Goal: Entertainment & Leisure: Consume media (video, audio)

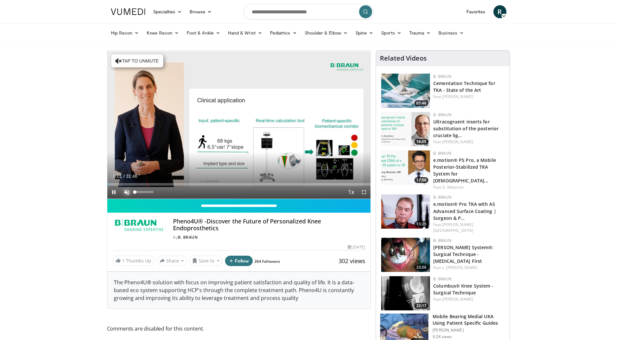
click at [127, 190] on span "Video Player" at bounding box center [126, 191] width 13 height 13
click at [364, 192] on span "Video Player" at bounding box center [364, 191] width 13 height 13
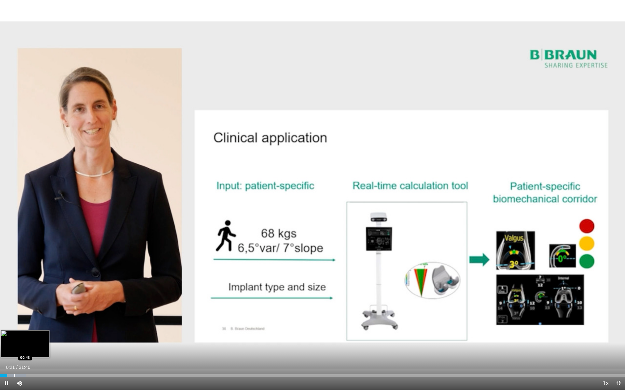
click at [14, 339] on div "Progress Bar" at bounding box center [14, 376] width 1 height 3
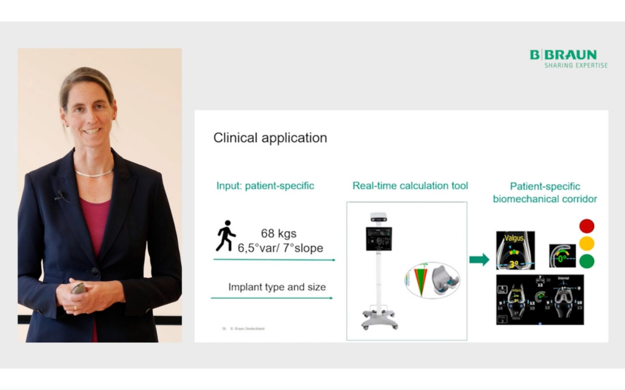
click at [21, 339] on div "10 seconds Tap to unmute" at bounding box center [312, 195] width 625 height 390
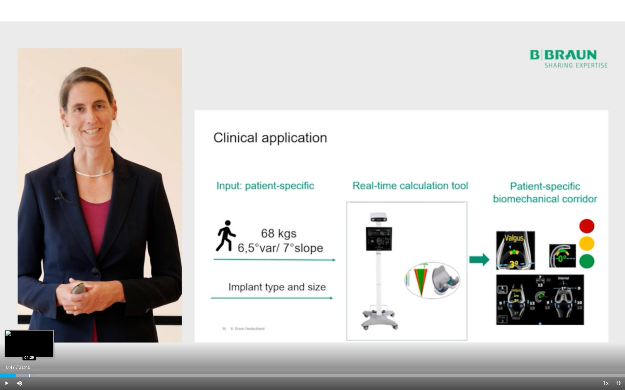
click at [29, 339] on div "Progress Bar" at bounding box center [29, 376] width 1 height 3
click at [7, 339] on span "Video Player" at bounding box center [6, 383] width 13 height 13
click at [36, 339] on div "Loaded : 7.87% 01:29 01:49" at bounding box center [312, 374] width 625 height 6
click at [44, 339] on div "Loaded : 9.36% 01:57 02:15" at bounding box center [312, 374] width 625 height 6
click at [55, 339] on div "Loaded : 9.88% 02:47 02:47" at bounding box center [312, 374] width 625 height 6
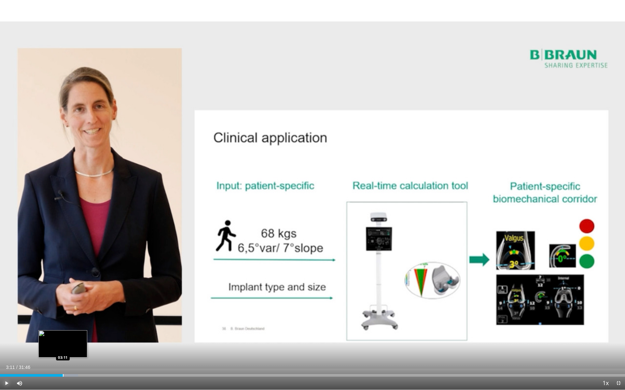
click at [63, 339] on div "Loaded : 12.48% 03:11 03:11" at bounding box center [312, 374] width 625 height 6
click at [73, 339] on div "Progress Bar" at bounding box center [73, 376] width 1 height 3
click at [87, 339] on div "Progress Bar" at bounding box center [86, 376] width 1 height 3
click at [97, 339] on div "Progress Bar" at bounding box center [97, 376] width 1 height 3
click at [102, 339] on div "Progress Bar" at bounding box center [102, 376] width 1 height 3
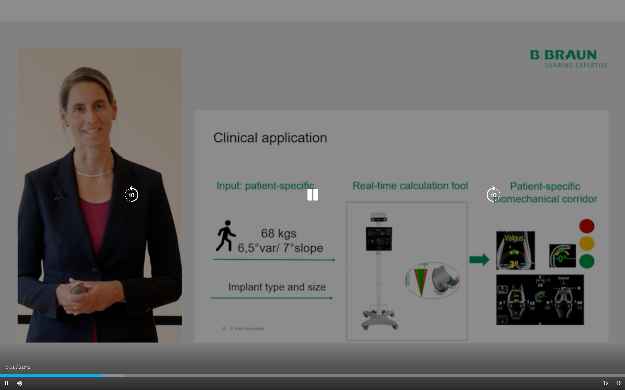
click at [116, 339] on video-js "**********" at bounding box center [312, 195] width 625 height 390
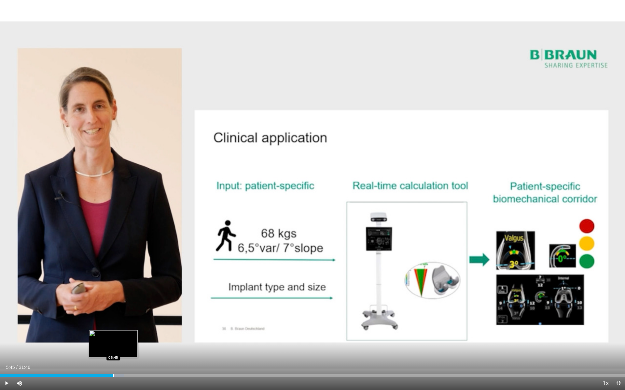
click at [113, 339] on div "Progress Bar" at bounding box center [113, 376] width 1 height 3
click at [122, 339] on div "Progress Bar" at bounding box center [122, 376] width 1 height 3
click at [129, 339] on div "Progress Bar" at bounding box center [129, 376] width 1 height 3
click at [142, 339] on div "Loaded : 23.93% 06:34 07:11" at bounding box center [312, 374] width 625 height 6
click at [148, 339] on div "Progress Bar" at bounding box center [148, 376] width 1 height 3
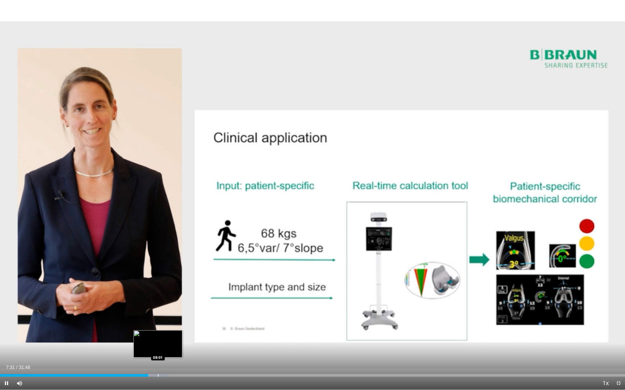
click at [158, 339] on div "Progress Bar" at bounding box center [158, 376] width 1 height 3
click at [169, 339] on div "Progress Bar" at bounding box center [164, 376] width 30 height 3
click at [175, 339] on div "Progress Bar" at bounding box center [175, 376] width 1 height 3
click at [181, 339] on div "Loaded : 31.47% 08:58 09:13" at bounding box center [312, 374] width 625 height 6
click at [188, 339] on div "Loaded : 32.26% 09:15 09:32" at bounding box center [312, 374] width 625 height 6
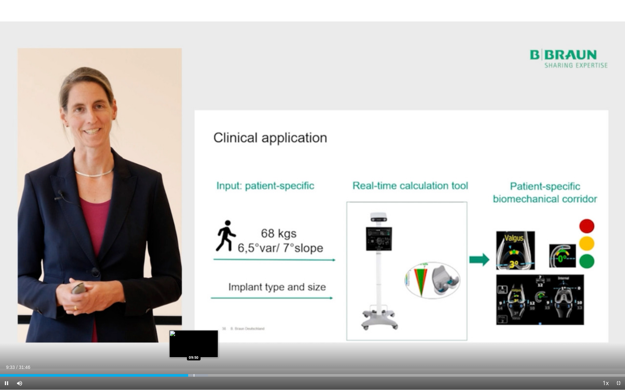
click at [194, 339] on div "Loaded : 33.30% 09:33 09:50" at bounding box center [312, 374] width 625 height 6
click at [198, 339] on div "Loaded : 34.34% 09:51 10:04" at bounding box center [312, 374] width 625 height 6
click at [202, 339] on div "Loaded : 34.34% 10:05 10:16" at bounding box center [312, 374] width 625 height 6
click at [220, 339] on div "Progress Bar" at bounding box center [220, 376] width 1 height 3
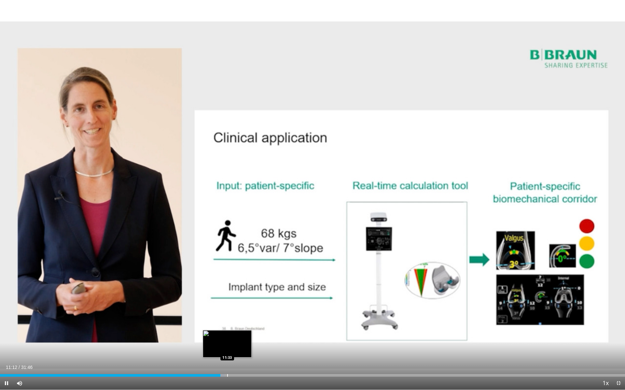
click at [227, 339] on div "Progress Bar" at bounding box center [227, 376] width 1 height 3
click at [234, 339] on div "Progress Bar" at bounding box center [234, 376] width 1 height 3
click at [243, 339] on div "Progress Bar" at bounding box center [243, 376] width 1 height 3
click at [249, 339] on div "Progress Bar" at bounding box center [249, 376] width 1 height 3
click at [256, 339] on div "Progress Bar" at bounding box center [256, 376] width 1 height 3
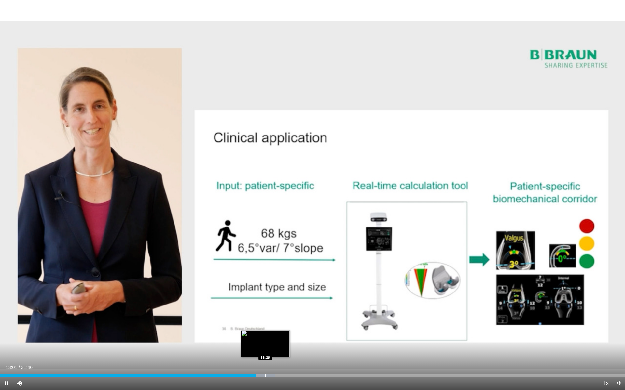
click at [266, 339] on div "Progress Bar" at bounding box center [265, 376] width 1 height 3
click at [276, 339] on div "Progress Bar" at bounding box center [276, 376] width 1 height 3
click at [288, 339] on div "Loaded : 47.73% 14:04 14:36" at bounding box center [312, 374] width 625 height 6
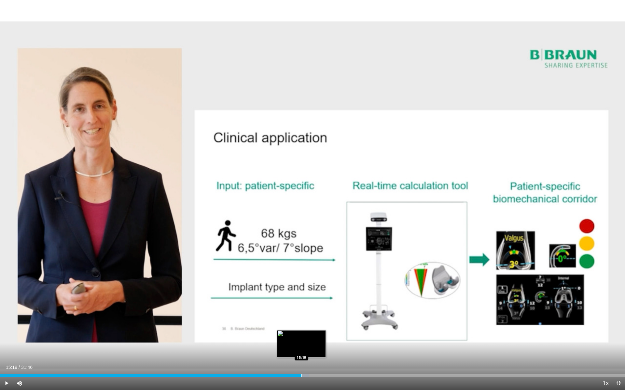
click at [301, 339] on div "Progress Bar" at bounding box center [301, 376] width 1 height 3
click at [312, 339] on div "Progress Bar" at bounding box center [312, 376] width 1 height 3
click at [320, 339] on div "Progress Bar" at bounding box center [324, 376] width 25 height 3
click at [325, 339] on div "Progress Bar" at bounding box center [324, 376] width 1 height 3
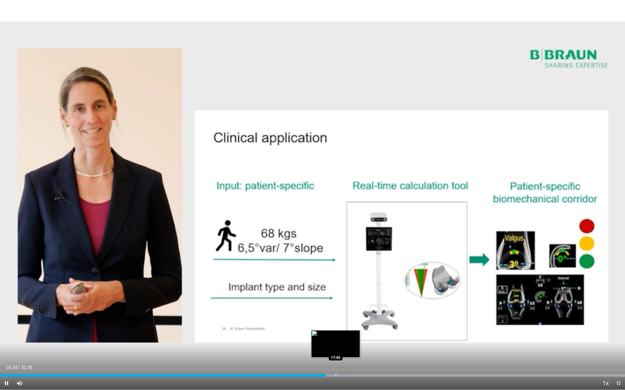
click at [335, 339] on div "Progress Bar" at bounding box center [335, 376] width 1 height 3
click at [334, 339] on div "Progress Bar" at bounding box center [334, 376] width 1 height 3
click at [362, 339] on div "Progress Bar" at bounding box center [362, 376] width 1 height 3
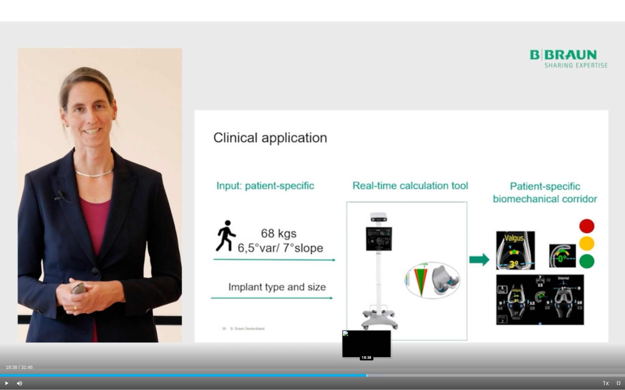
click at [366, 339] on div "Progress Bar" at bounding box center [366, 376] width 1 height 3
click at [369, 339] on div "Progress Bar" at bounding box center [369, 376] width 1 height 3
click at [375, 339] on div "Loaded : 62.42% 18:47 19:03" at bounding box center [312, 374] width 625 height 6
click at [378, 339] on div "Loaded : 63.47% 19:12 19:12" at bounding box center [312, 374] width 625 height 6
click at [383, 339] on div "Loaded : 63.48% 19:13 19:29" at bounding box center [312, 374] width 625 height 6
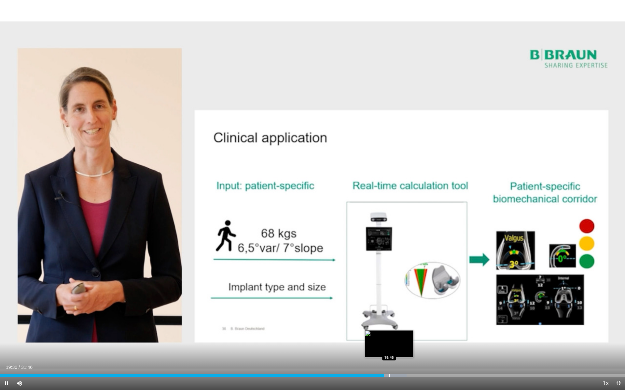
click at [389, 339] on div "Loaded : 65.04% 19:30 19:46" at bounding box center [312, 374] width 625 height 6
click at [395, 339] on div "Loaded : 66.08% 20:06 20:06" at bounding box center [312, 374] width 625 height 6
click at [402, 339] on div "Loaded : 66.60% 20:07 20:26" at bounding box center [312, 374] width 625 height 6
click at [408, 339] on div "Progress Bar" at bounding box center [408, 376] width 1 height 3
click at [415, 339] on div "Loaded : 68.68% 20:46 21:06" at bounding box center [312, 374] width 625 height 6
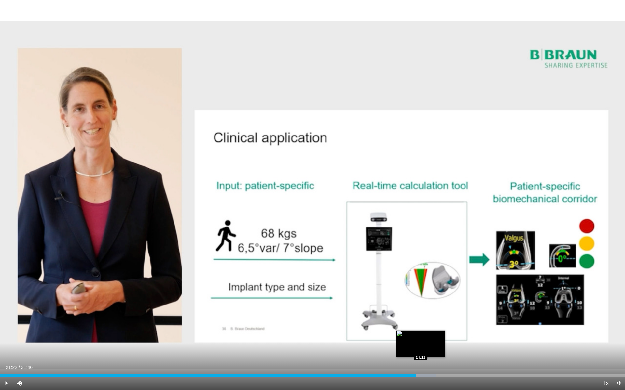
click at [420, 339] on div "Loaded : 69.72% 21:07 21:22" at bounding box center [312, 374] width 625 height 6
click at [428, 339] on div "Loaded : 70.76% 21:24 21:44" at bounding box center [312, 374] width 625 height 6
click at [432, 339] on div "Loaded : 70.76% 21:45 21:58" at bounding box center [312, 374] width 625 height 6
click at [440, 339] on div "Loaded : 72.39% 22:23 22:20" at bounding box center [312, 374] width 625 height 6
click at [448, 339] on div "Progress Bar" at bounding box center [448, 376] width 1 height 3
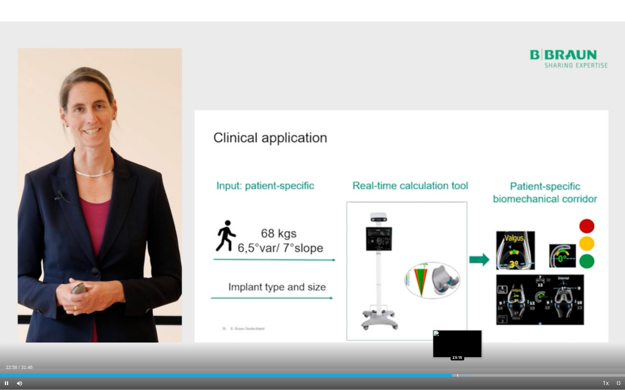
click at [458, 339] on div "Loaded : 75.45% 22:58 23:15" at bounding box center [312, 374] width 625 height 6
click at [464, 339] on div "Loaded : 75.97% 23:36 23:36" at bounding box center [312, 374] width 625 height 6
click at [472, 339] on div "Loaded : 77.53% 24:00 24:00" at bounding box center [312, 374] width 625 height 6
click at [480, 339] on div "Progress Bar" at bounding box center [480, 376] width 1 height 3
click at [486, 339] on div "Progress Bar" at bounding box center [486, 376] width 1 height 3
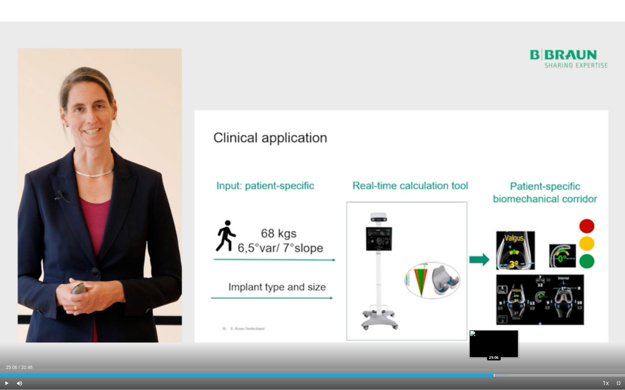
click at [494, 339] on div "Progress Bar" at bounding box center [494, 376] width 1 height 3
click at [497, 339] on div "Progress Bar" at bounding box center [497, 376] width 1 height 3
click at [502, 339] on div "Loaded : 82.73% 25:34 25:34" at bounding box center [312, 376] width 625 height 3
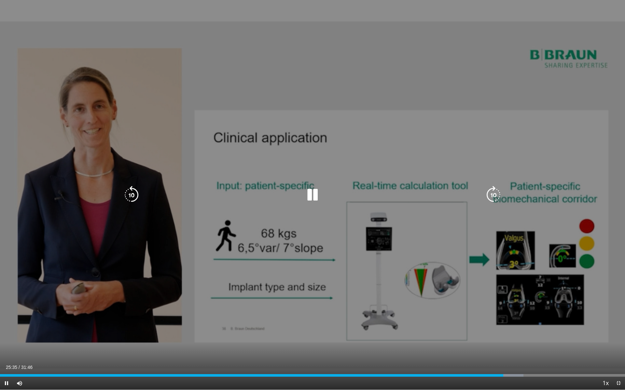
click at [507, 339] on video-js "**********" at bounding box center [312, 195] width 625 height 390
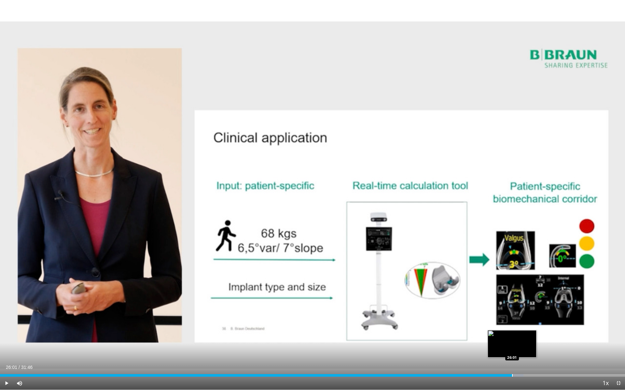
click at [512, 339] on div "Progress Bar" at bounding box center [512, 376] width 1 height 3
click at [515, 339] on div "Loaded : 85.33% 26:10 26:08" at bounding box center [312, 374] width 625 height 6
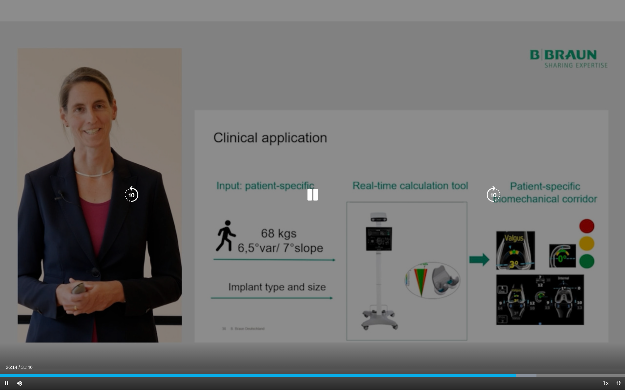
click at [519, 339] on div "Loaded : 85.85% 26:14 26:08" at bounding box center [312, 374] width 625 height 6
click at [524, 339] on div "Progress Bar" at bounding box center [525, 376] width 30 height 3
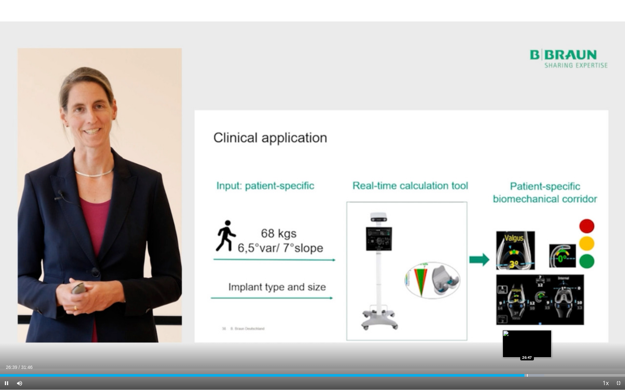
click at [527, 339] on div "Progress Bar" at bounding box center [527, 376] width 1 height 3
click at [537, 339] on div "Progress Bar" at bounding box center [536, 376] width 1 height 3
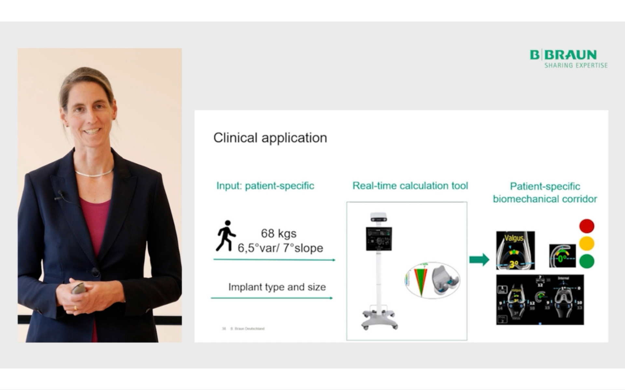
click at [560, 339] on video-js "**********" at bounding box center [312, 195] width 625 height 390
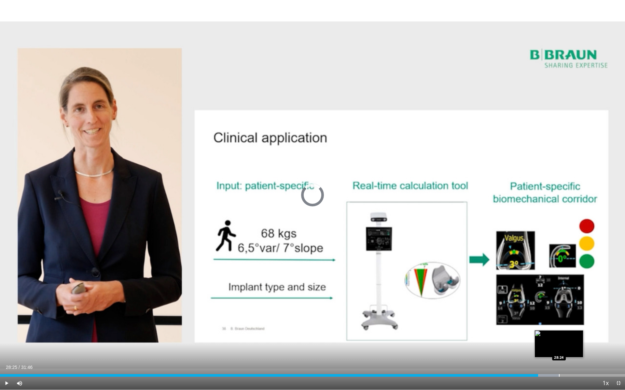
click at [559, 339] on div "Progress Bar" at bounding box center [559, 376] width 1 height 3
click at [567, 339] on div "Loaded : 89.49% 28:48 28:48" at bounding box center [312, 374] width 625 height 6
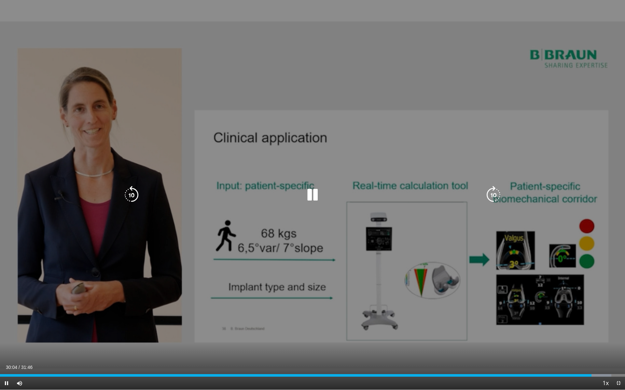
click at [311, 196] on icon "Video Player" at bounding box center [312, 195] width 18 height 18
